Goal: Task Accomplishment & Management: Complete application form

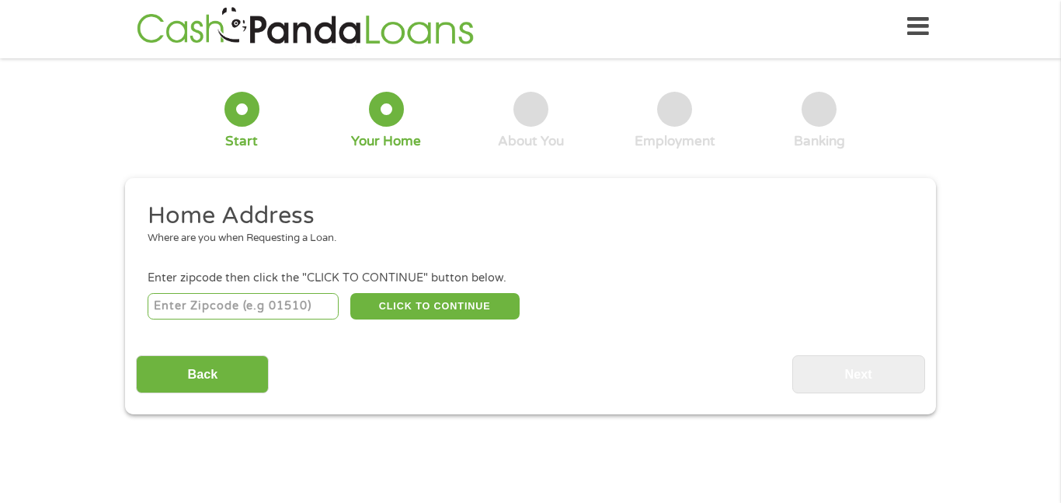
click at [270, 314] on input "number" at bounding box center [244, 306] width 192 height 26
type input "28112"
click at [445, 301] on button "CLICK TO CONTINUE" at bounding box center [434, 306] width 169 height 26
type input "28112"
type input "Monroe"
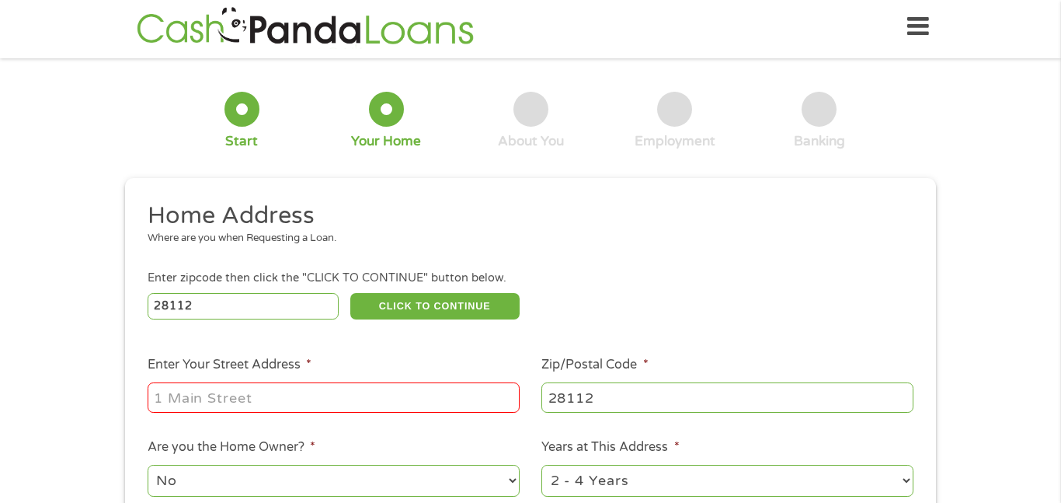
click at [977, 240] on div "1 Start 2 Your Home 3 About You 4 Employment 5 Banking 6 This field is hidden w…" at bounding box center [530, 381] width 1061 height 625
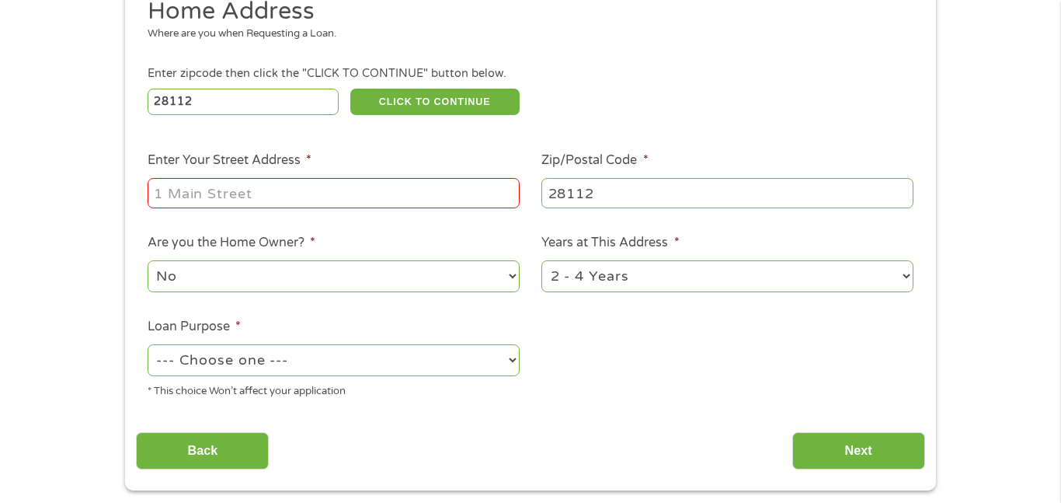
scroll to position [222, 0]
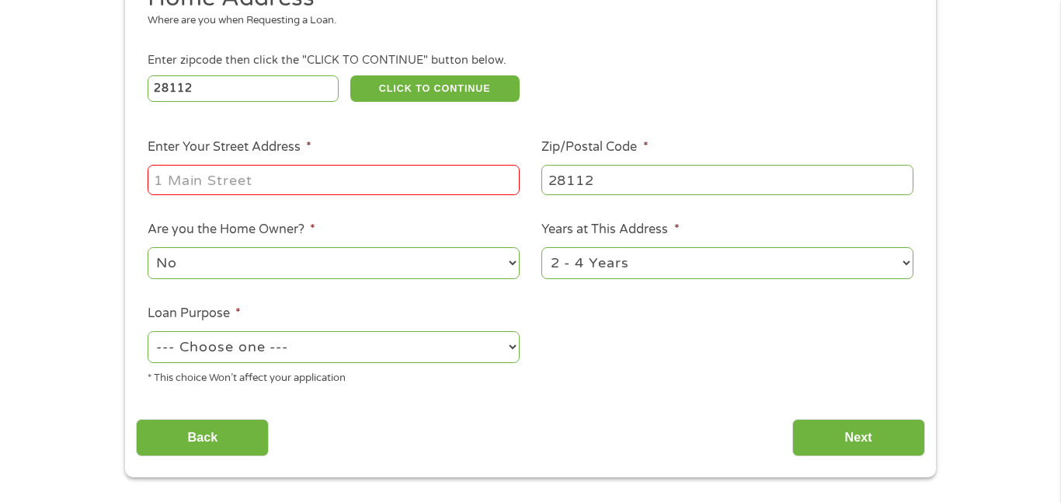
click at [426, 186] on input "Enter Your Street Address *" at bounding box center [334, 180] width 372 height 30
type input "[STREET_ADDRESS][PERSON_NAME]"
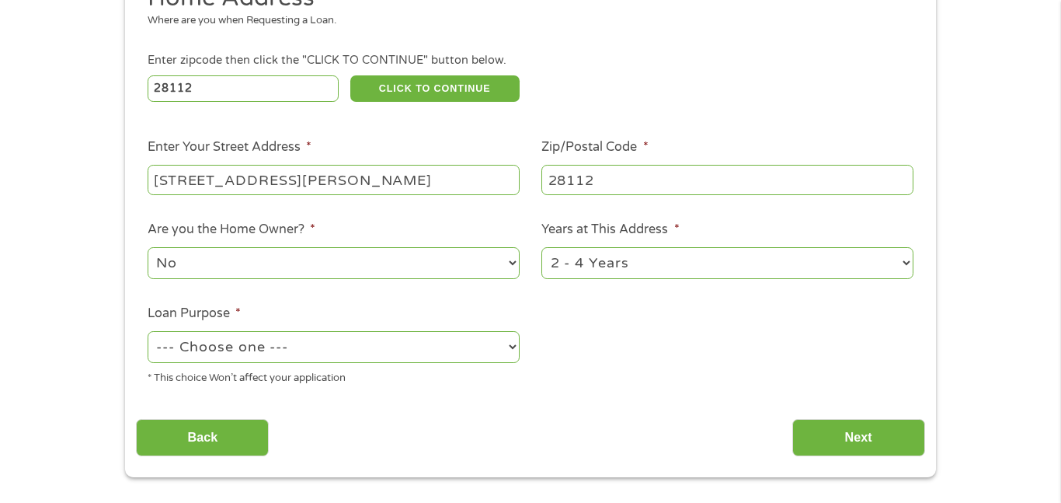
click at [910, 266] on select "1 Year or less 1 - 2 Years 2 - 4 Years Over 4 Years" at bounding box center [727, 263] width 372 height 32
select select "60months"
click at [541, 249] on select "1 Year or less 1 - 2 Years 2 - 4 Years Over 4 Years" at bounding box center [727, 263] width 372 height 32
click at [513, 351] on select "--- Choose one --- Pay Bills Debt Consolidation Home Improvement Major Purchase…" at bounding box center [334, 347] width 372 height 32
select select "shorttermcash"
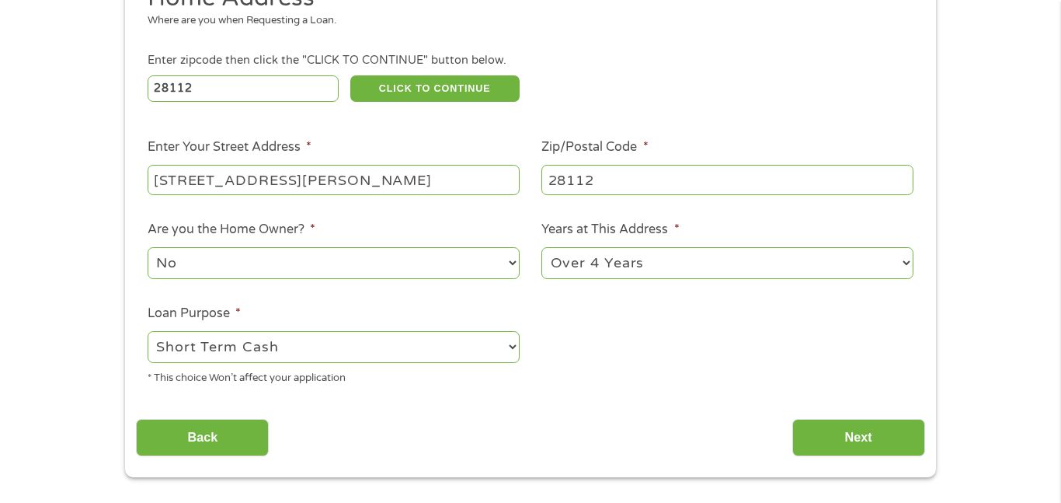
click at [148, 332] on select "--- Choose one --- Pay Bills Debt Consolidation Home Improvement Major Purchase…" at bounding box center [334, 347] width 372 height 32
click at [837, 437] on input "Next" at bounding box center [858, 438] width 133 height 38
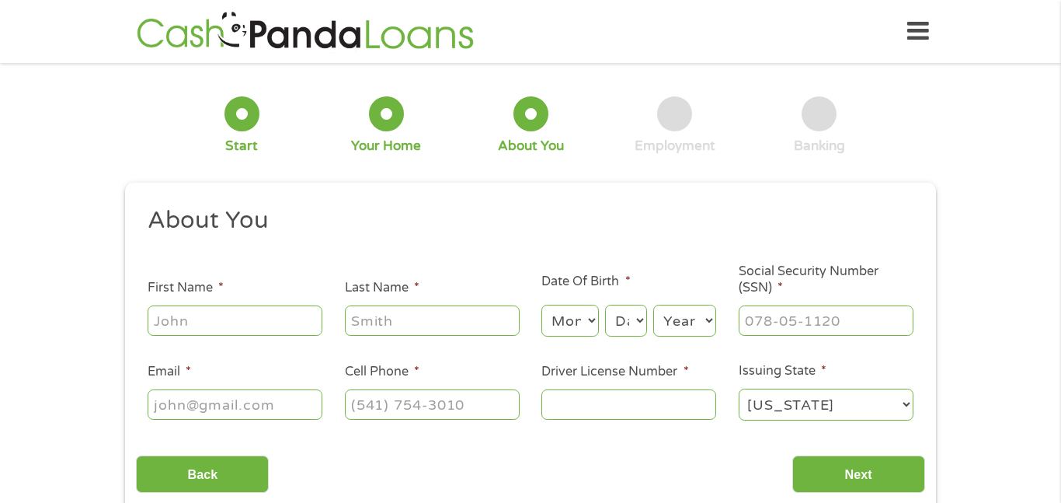
scroll to position [0, 0]
click at [1032, 212] on div "1 Start 2 Your Home 3 About You 4 Employment 5 Banking 6 This field is hidden w…" at bounding box center [530, 294] width 1061 height 440
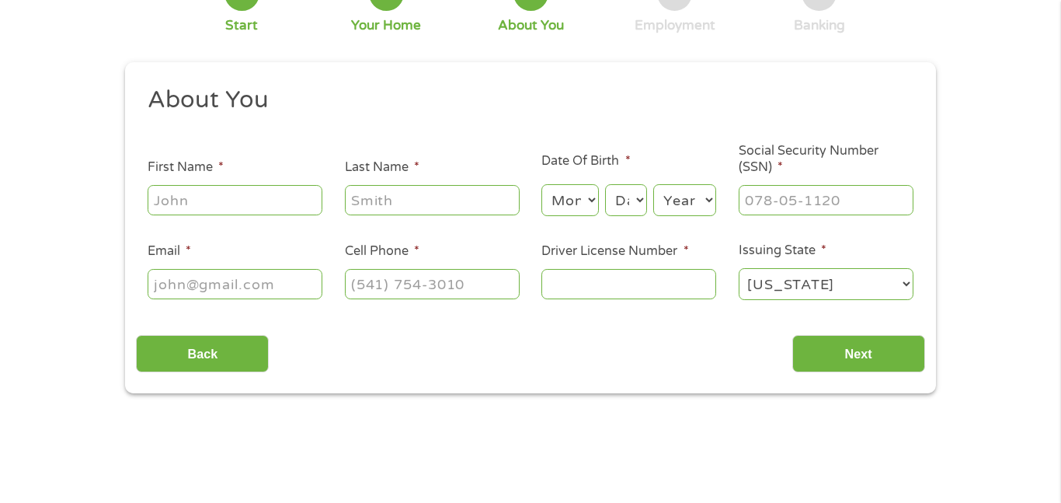
scroll to position [124, 0]
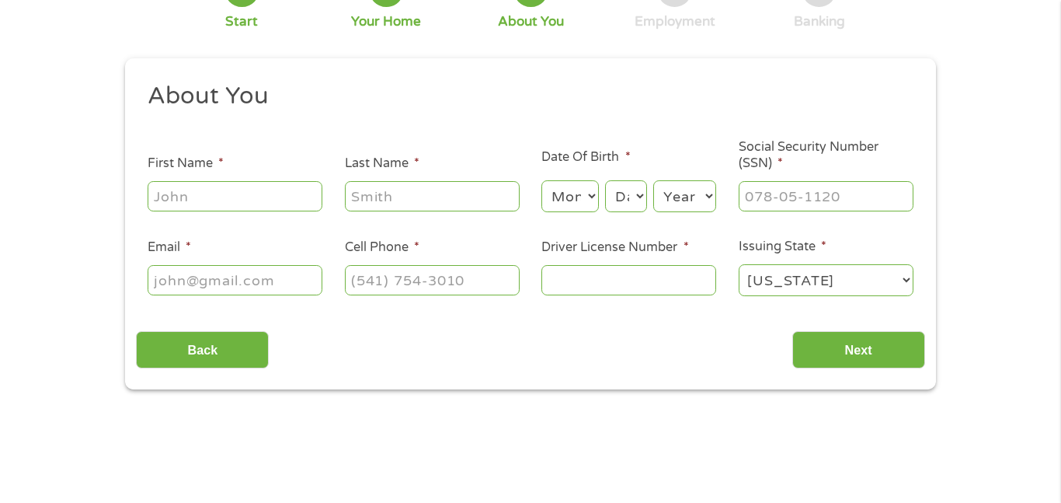
click at [464, 193] on input "Last Name *" at bounding box center [432, 196] width 175 height 30
type input "[PERSON_NAME]"
type input "[EMAIL_ADDRESS][DOMAIN_NAME]"
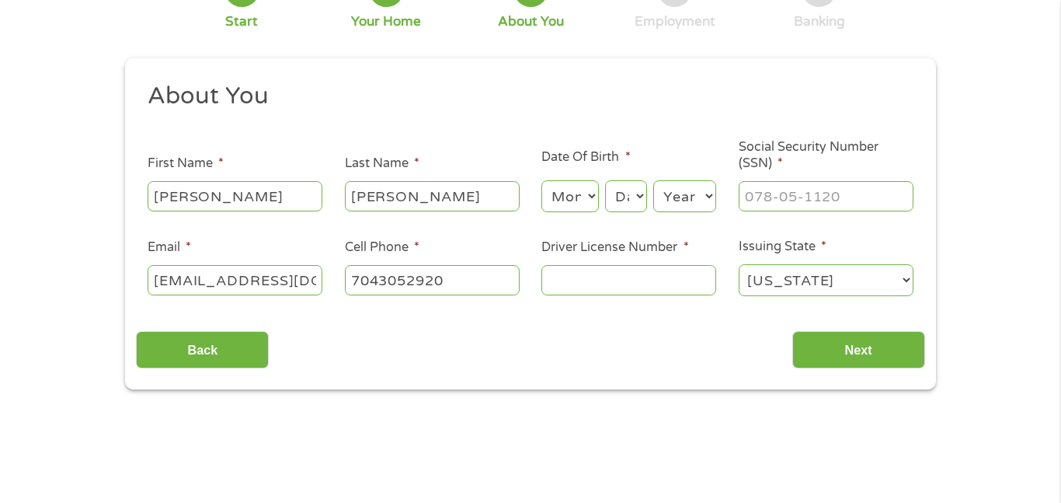
type input "[PHONE_NUMBER]"
click at [593, 198] on select "Month 1 2 3 4 5 6 7 8 9 10 11 12" at bounding box center [569, 196] width 57 height 32
click at [541, 180] on select "Month 1 2 3 4 5 6 7 8 9 10 11 12" at bounding box center [569, 196] width 57 height 32
click at [596, 199] on select "Month 1 2 3 4 5 6 7 8 9 10 11 12" at bounding box center [569, 196] width 57 height 32
select select "7"
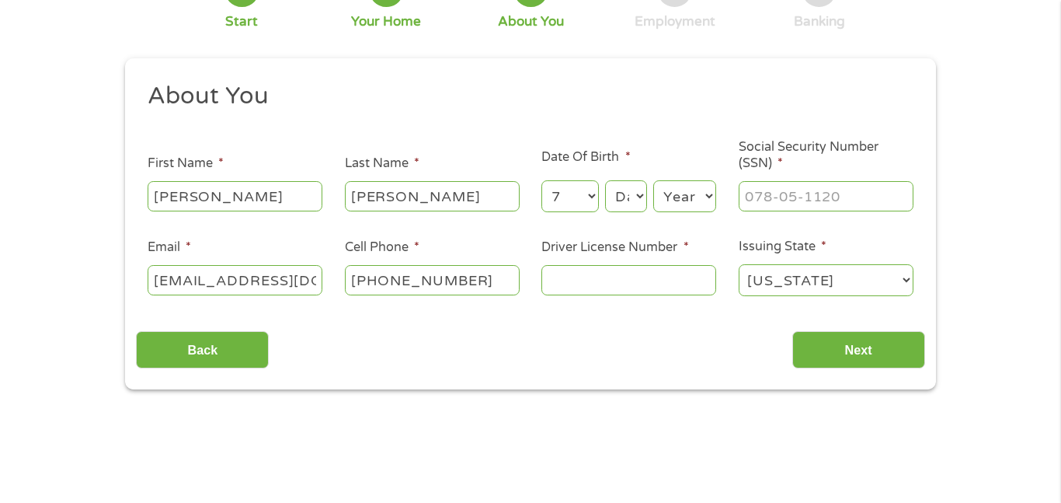
click at [541, 180] on select "Month 1 2 3 4 5 6 7 8 9 10 11 12" at bounding box center [569, 196] width 57 height 32
click at [645, 187] on select "Day 1 2 3 4 5 6 7 8 9 10 11 12 13 14 15 16 17 18 19 20 21 22 23 24 25 26 27 28 …" at bounding box center [626, 196] width 42 height 32
select select "3"
click at [605, 180] on select "Day 1 2 3 4 5 6 7 8 9 10 11 12 13 14 15 16 17 18 19 20 21 22 23 24 25 26 27 28 …" at bounding box center [626, 196] width 42 height 32
click at [711, 195] on select "Year [DATE] 2006 2005 2004 2003 2002 2001 2000 1999 1998 1997 1996 1995 1994 19…" at bounding box center [684, 196] width 63 height 32
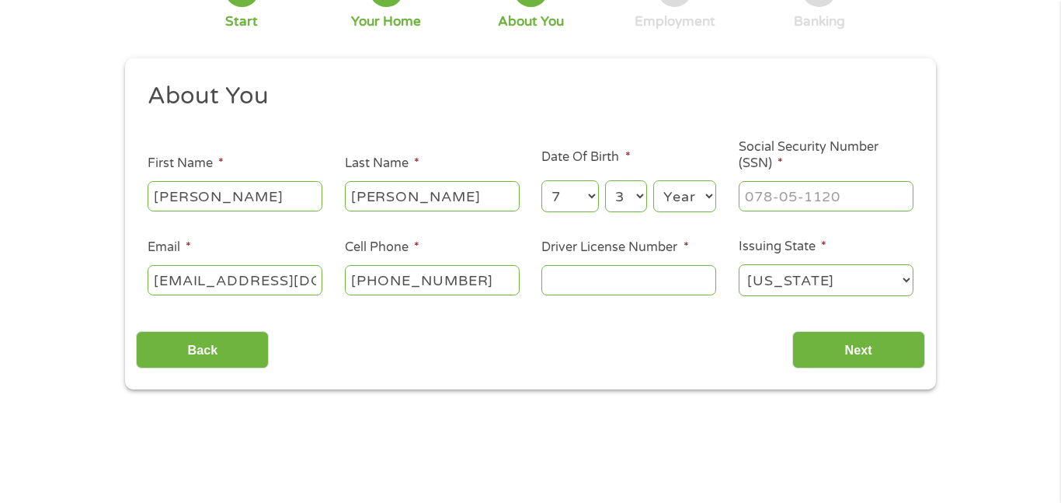
select select "1971"
click at [653, 180] on select "Year [DATE] 2006 2005 2004 2003 2002 2001 2000 1999 1998 1997 1996 1995 1994 19…" at bounding box center [684, 196] width 63 height 32
click at [806, 200] on input "___-__-____" at bounding box center [826, 196] width 175 height 30
type input "237-47-0523"
click at [681, 283] on input "Driver License Number *" at bounding box center [628, 280] width 175 height 30
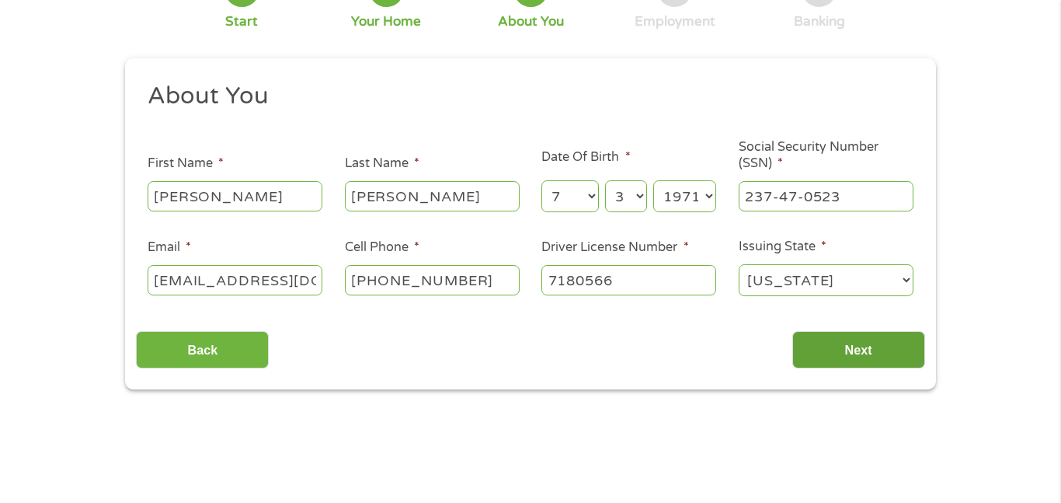
type input "7180566"
click at [882, 340] on input "Next" at bounding box center [858, 350] width 133 height 38
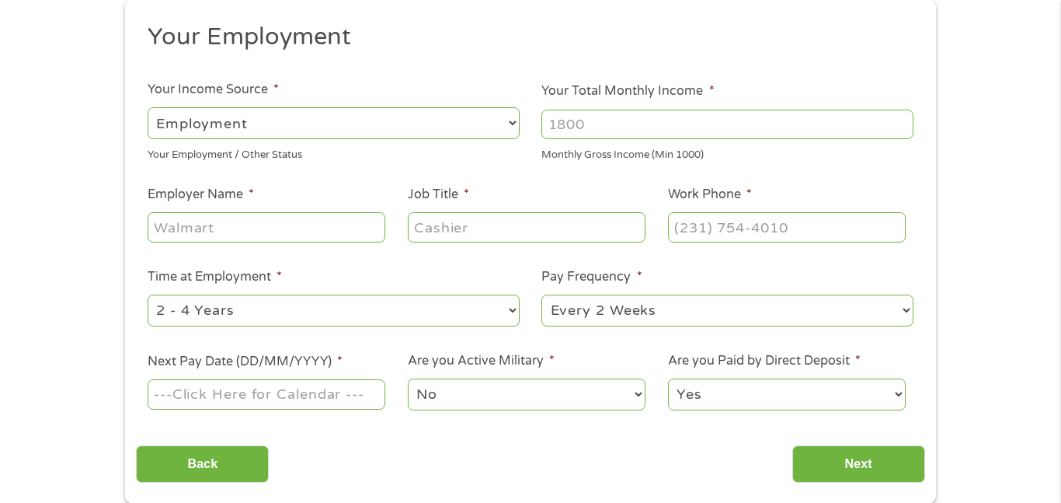
scroll to position [186, 0]
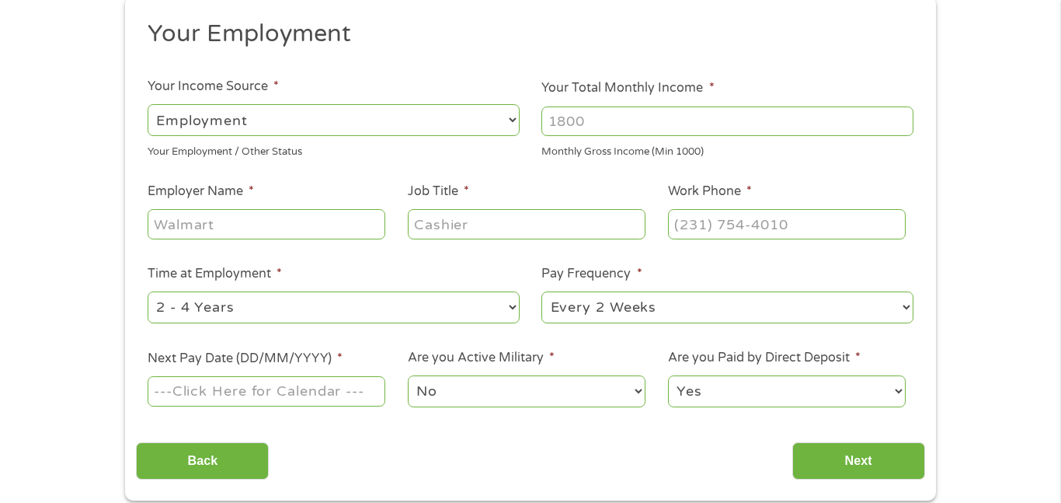
drag, startPoint x: 596, startPoint y: 122, endPoint x: 525, endPoint y: 113, distance: 71.3
click at [525, 113] on ul "Your Employment Your Income Source * --- Choose one --- Employment [DEMOGRAPHIC…" at bounding box center [530, 220] width 788 height 402
type input "1775"
click at [357, 224] on input "Employer Name *" at bounding box center [267, 224] width 238 height 30
type input "us gov"
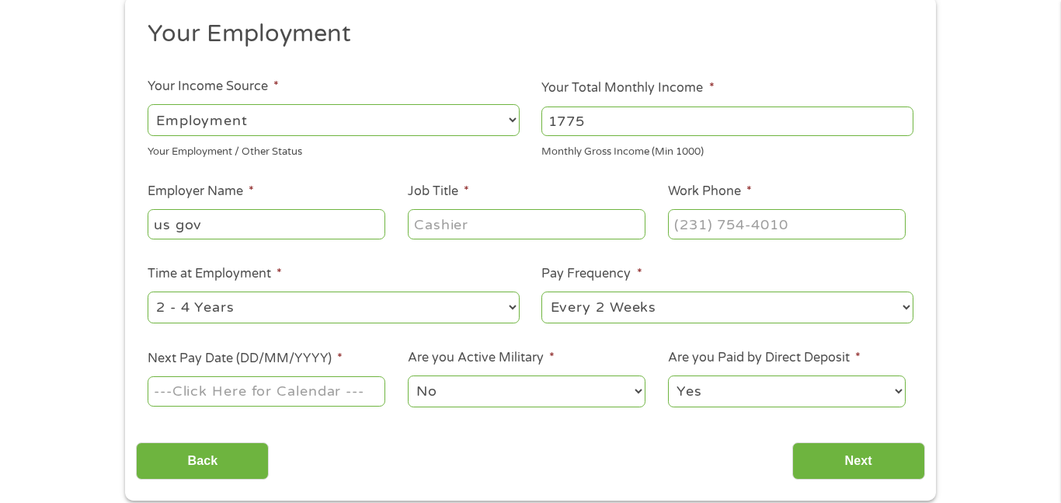
click at [447, 224] on input "Job Title *" at bounding box center [527, 224] width 238 height 30
type input "benfits"
click at [712, 232] on input "(___) ___-____" at bounding box center [787, 224] width 238 height 30
drag, startPoint x: 698, startPoint y: 213, endPoint x: 628, endPoint y: 222, distance: 70.5
click at [628, 222] on ul "Your Employment Your Income Source * --- Choose one --- Employment [DEMOGRAPHIC…" at bounding box center [530, 220] width 788 height 402
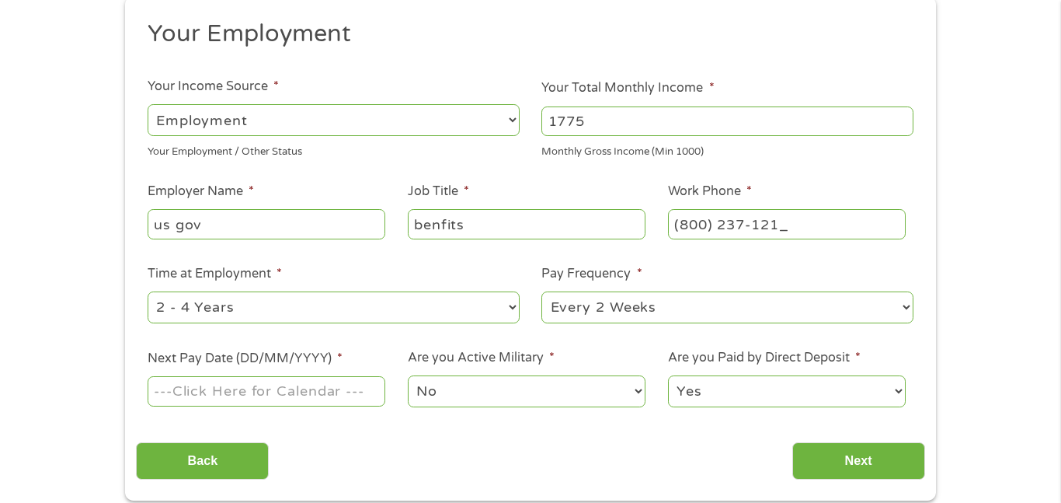
type input "[PHONE_NUMBER]"
click at [513, 309] on select "--- Choose one --- 1 Year or less 1 - 2 Years 2 - 4 Years Over 4 Years" at bounding box center [334, 307] width 372 height 32
select select "60months"
click at [148, 291] on select "--- Choose one --- 1 Year or less 1 - 2 Years 2 - 4 Years Over 4 Years" at bounding box center [334, 307] width 372 height 32
click at [902, 307] on select "--- Choose one --- Every 2 Weeks Every Week Monthly Semi-Monthly" at bounding box center [727, 307] width 372 height 32
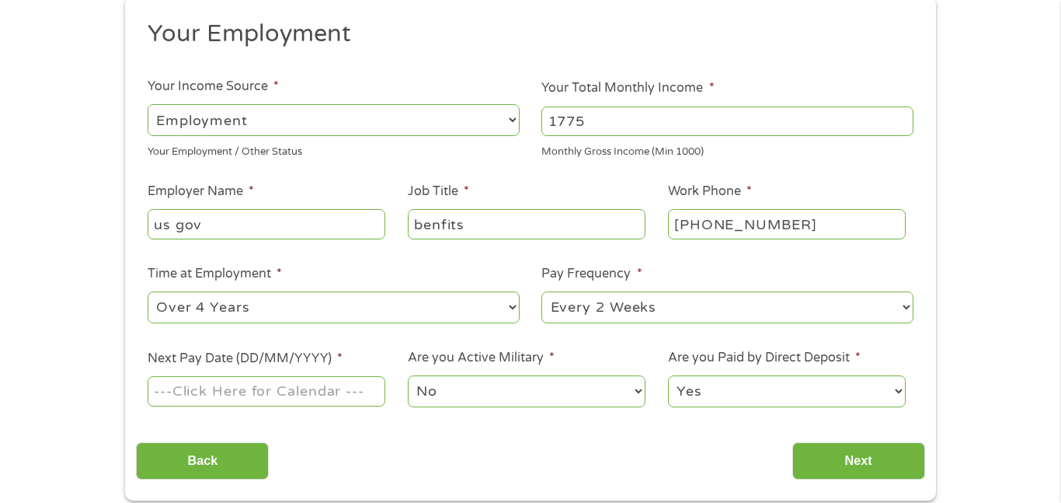
select select "monthly"
click at [541, 291] on select "--- Choose one --- Every 2 Weeks Every Week Monthly Semi-Monthly" at bounding box center [727, 307] width 372 height 32
click at [990, 348] on div "1 Start 2 Your Home 3 About You 4 Employment 5 Banking 6 This field is hidden w…" at bounding box center [530, 193] width 1061 height 613
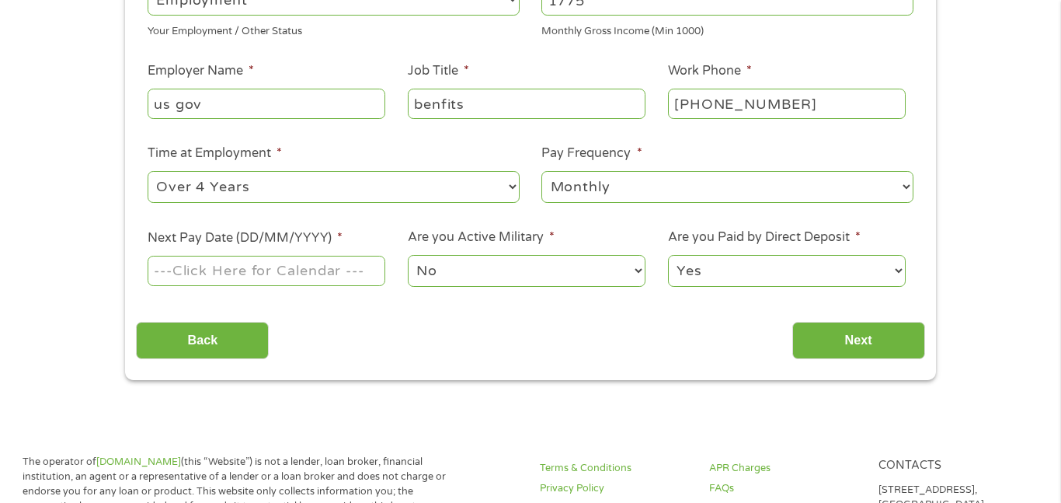
scroll to position [342, 0]
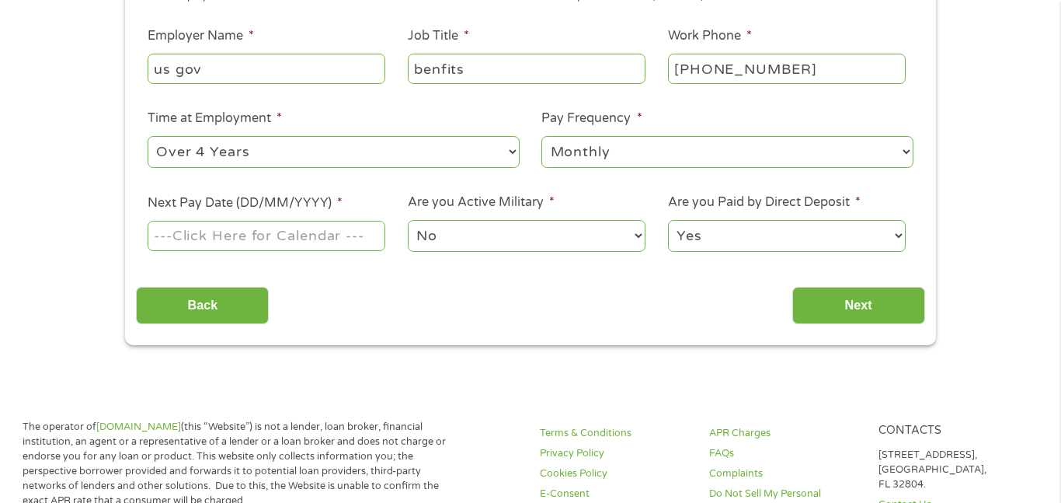
click at [264, 233] on input "Next Pay Date (DD/MM/YYYY) *" at bounding box center [267, 236] width 238 height 30
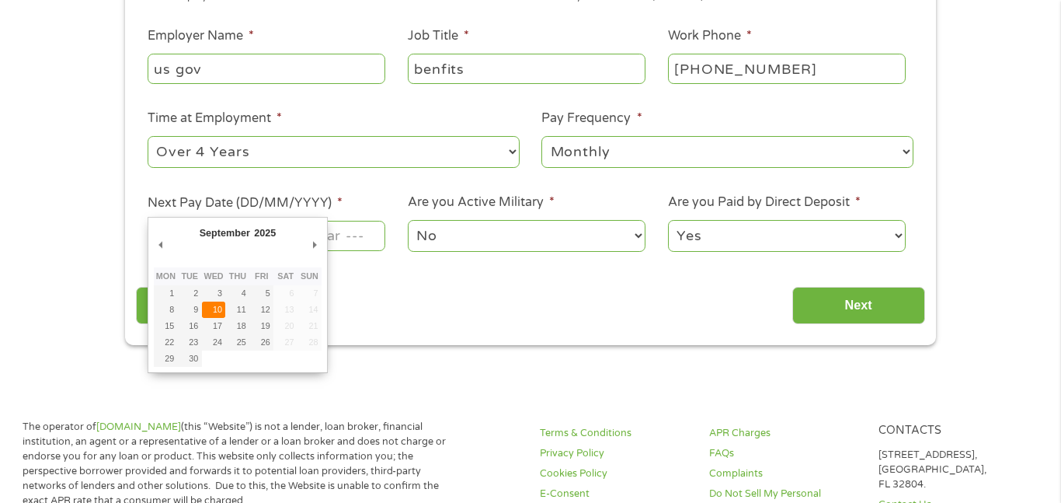
type input "[DATE]"
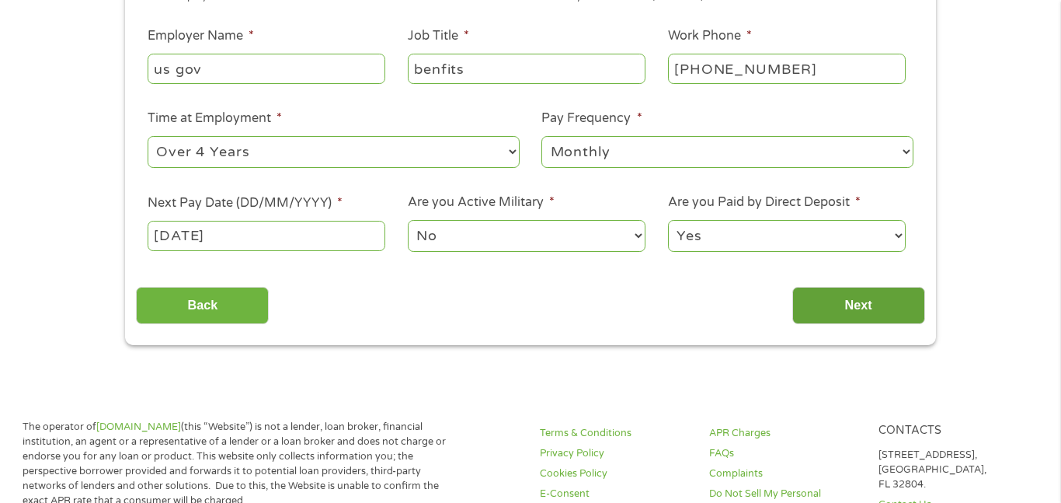
click at [871, 299] on input "Next" at bounding box center [858, 306] width 133 height 38
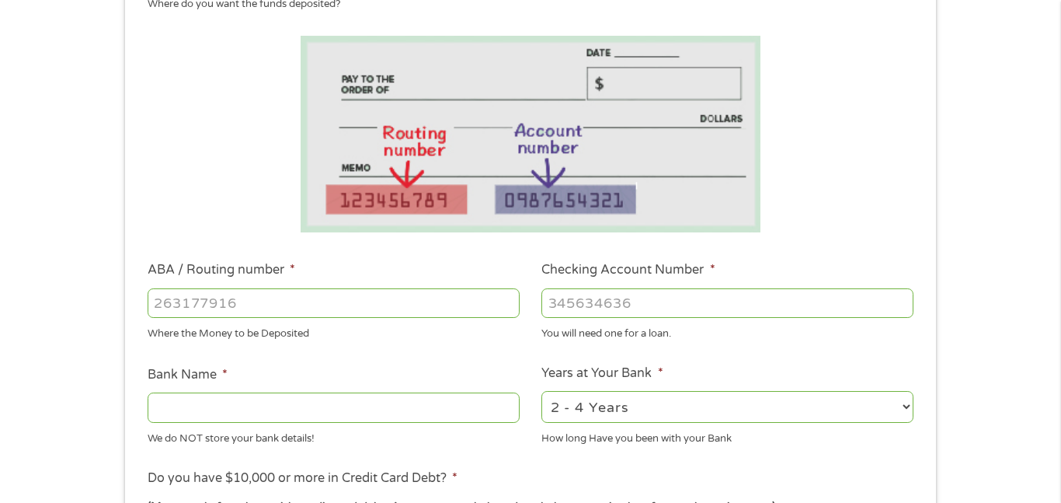
scroll to position [0, 0]
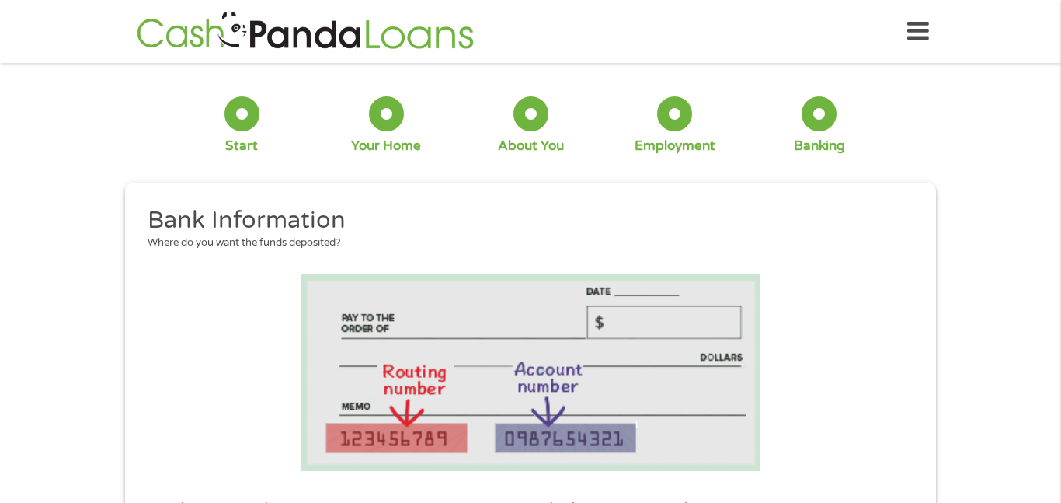
click at [885, 291] on li at bounding box center [530, 372] width 788 height 197
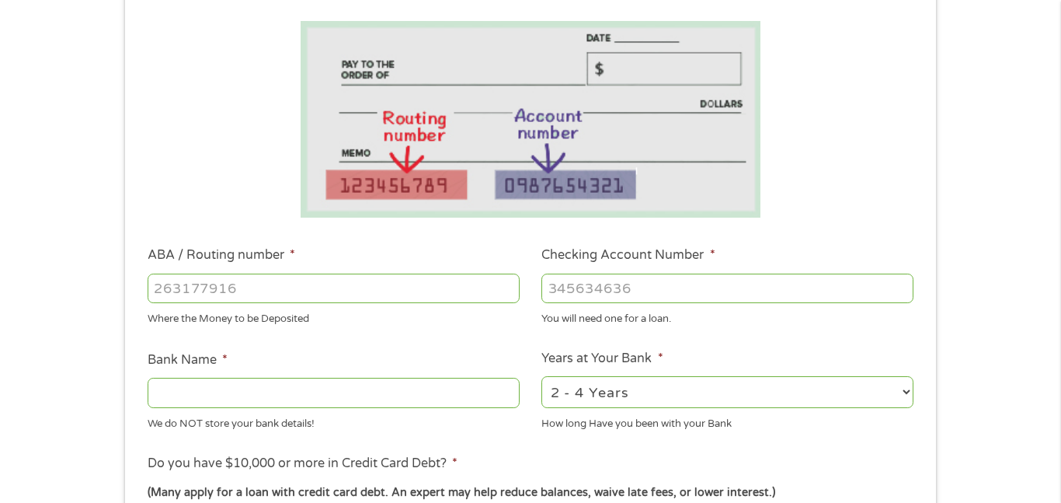
scroll to position [280, 0]
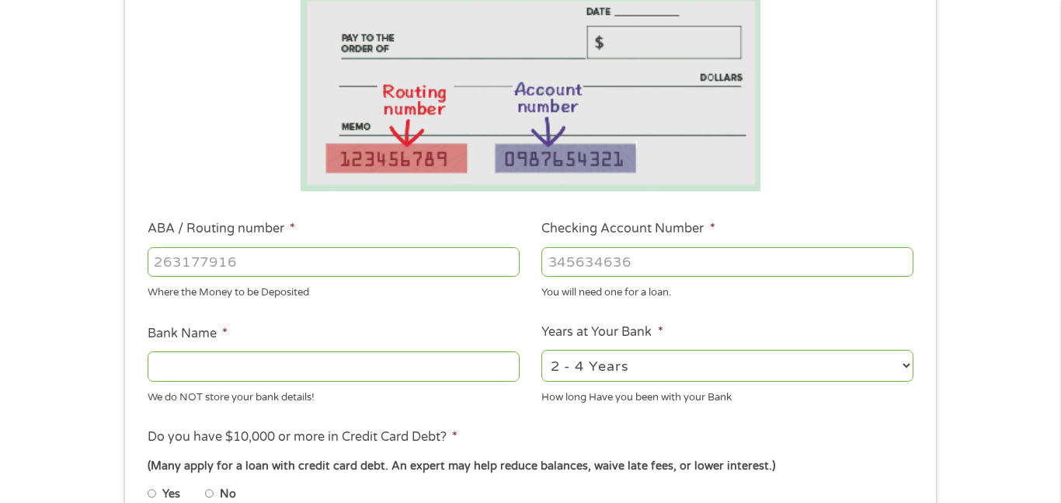
click at [475, 249] on input "ABA / Routing number *" at bounding box center [334, 262] width 372 height 30
type input "053000196"
type input "BANK OF AMERICA NA"
type input "053000196"
click at [580, 262] on input "Checking Account Number *" at bounding box center [727, 262] width 372 height 30
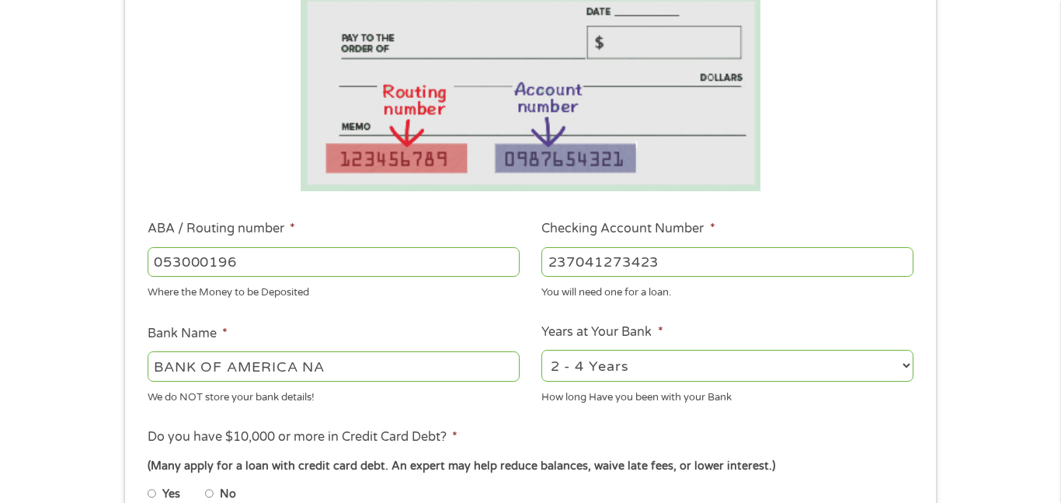
type input "237041273423"
click at [912, 367] on select "2 - 4 Years 6 - 12 Months 1 - 2 Years Over 4 Years" at bounding box center [727, 366] width 372 height 32
select select "60months"
click at [541, 350] on select "2 - 4 Years 6 - 12 Months 1 - 2 Years Over 4 Years" at bounding box center [727, 366] width 372 height 32
click at [997, 375] on div "1 Start 2 Your Home 3 About You 4 Employment 5 Banking 6 This field is hidden w…" at bounding box center [530, 286] width 1061 height 985
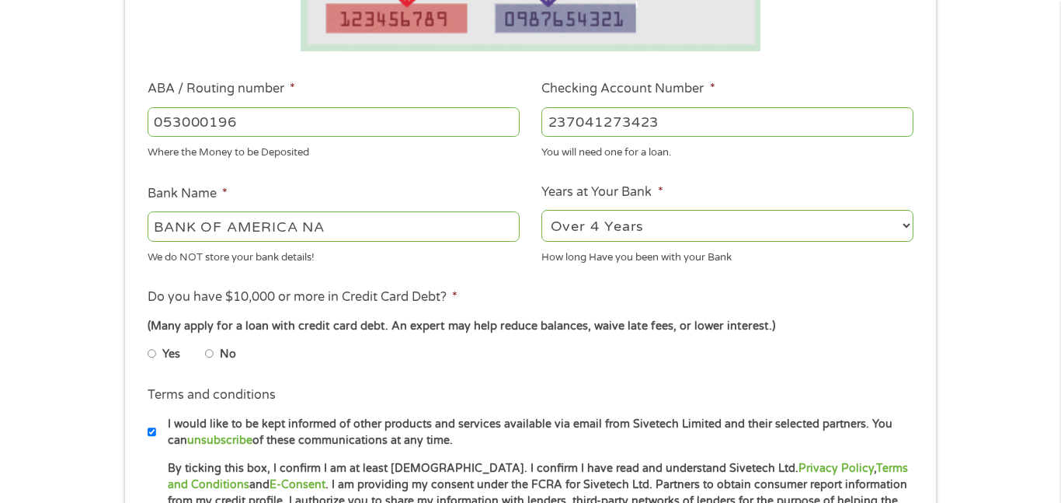
scroll to position [435, 0]
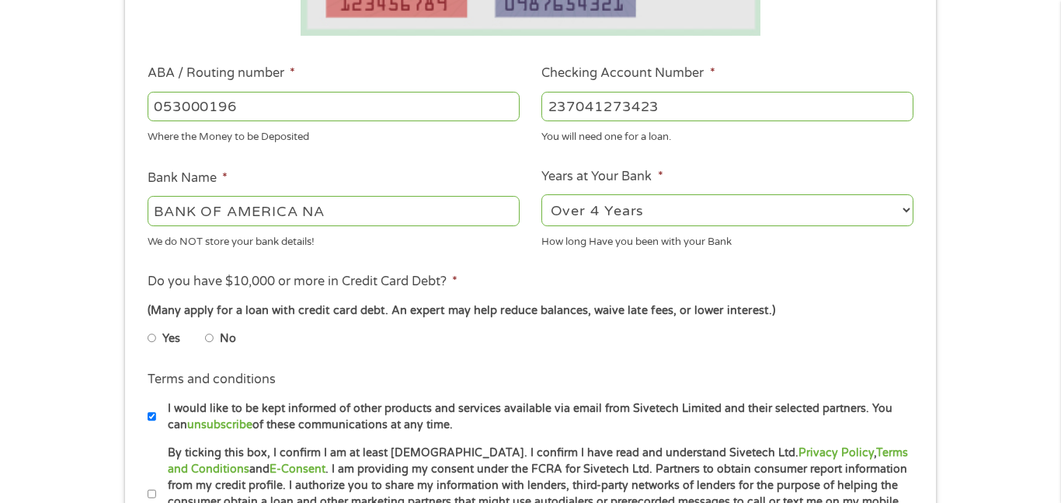
click at [214, 338] on li "No" at bounding box center [233, 338] width 56 height 30
click at [209, 338] on input "No" at bounding box center [209, 337] width 9 height 25
radio input "true"
click at [1009, 283] on div "1 Start 2 Your Home 3 About You 4 Employment 5 Banking 6 This field is hidden w…" at bounding box center [530, 131] width 1061 height 985
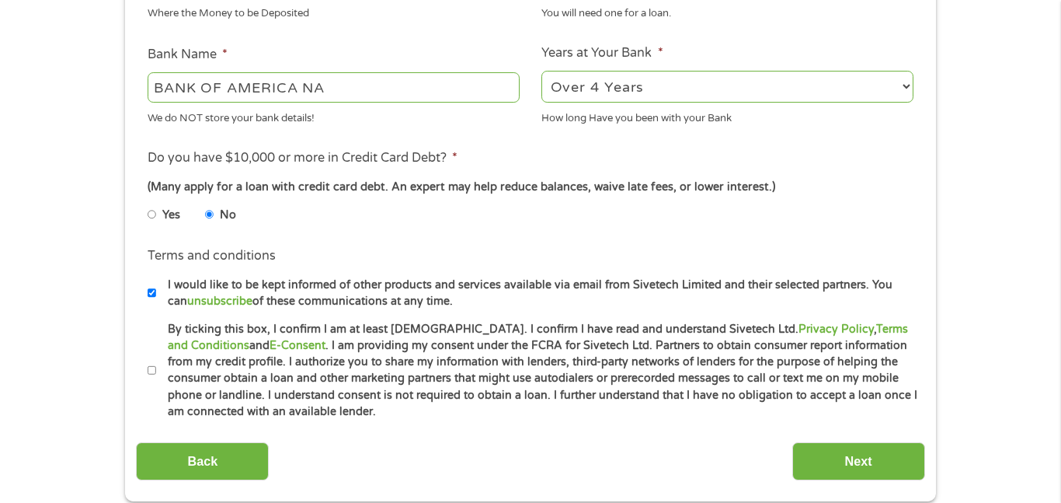
scroll to position [559, 0]
click at [152, 372] on input "By ticking this box, I confirm I am at least [DEMOGRAPHIC_DATA]. I confirm I ha…" at bounding box center [152, 369] width 9 height 25
checkbox input "true"
click at [847, 461] on input "Next" at bounding box center [858, 460] width 133 height 38
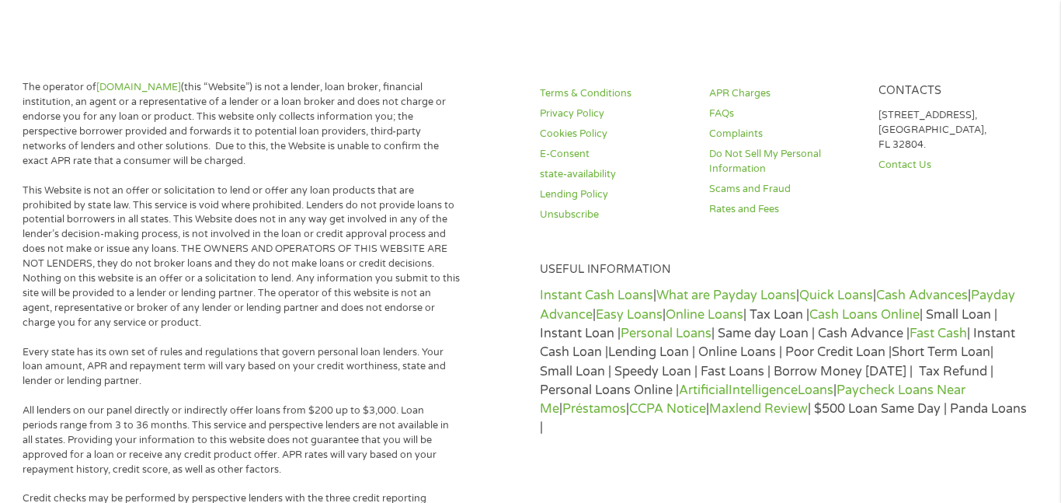
scroll to position [0, 0]
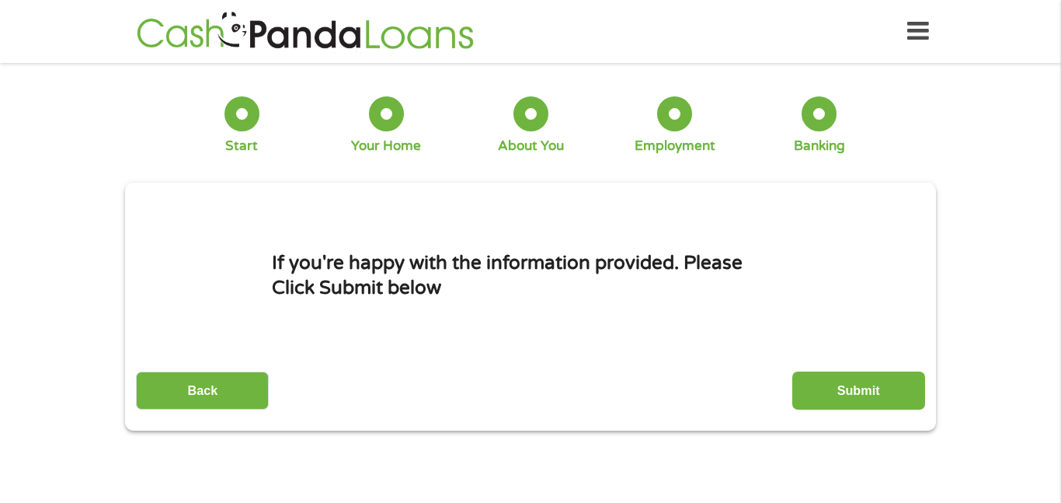
click at [847, 461] on section "1 Start 2 Your Home 3 About You 4 Employment 5 Banking 6 This field is hidden w…" at bounding box center [530, 268] width 1061 height 389
click at [873, 379] on input "Submit" at bounding box center [858, 390] width 133 height 38
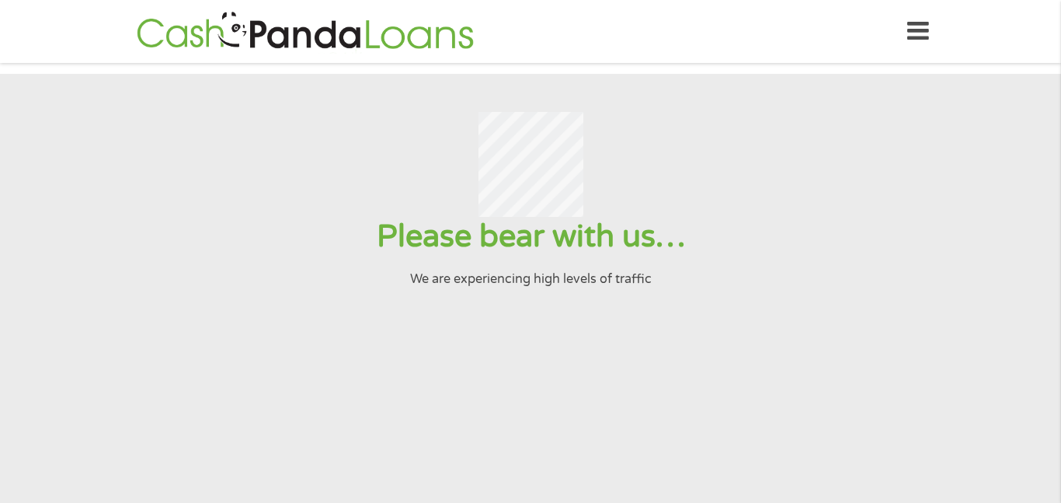
click at [869, 380] on section "Please bear with us… We are experiencing high levels of traffic" at bounding box center [530, 336] width 1061 height 524
